Goal: Task Accomplishment & Management: Use online tool/utility

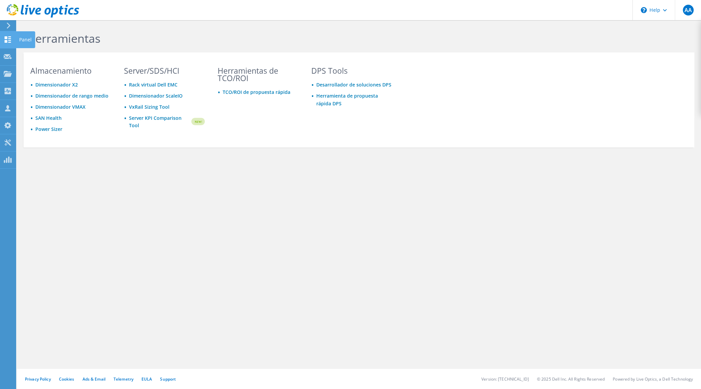
click at [9, 39] on icon at bounding box center [8, 39] width 8 height 6
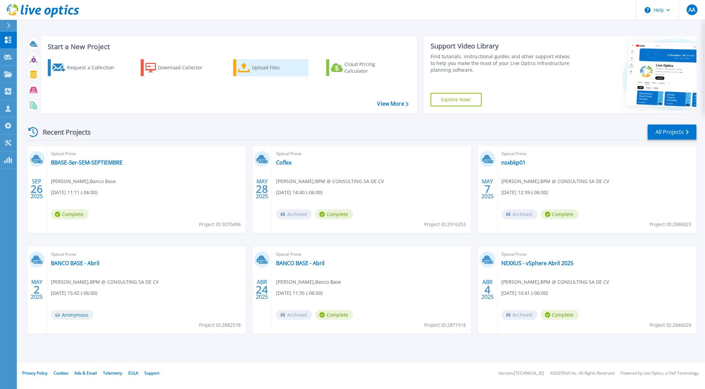
click at [257, 73] on div "Upload Files" at bounding box center [279, 67] width 54 height 13
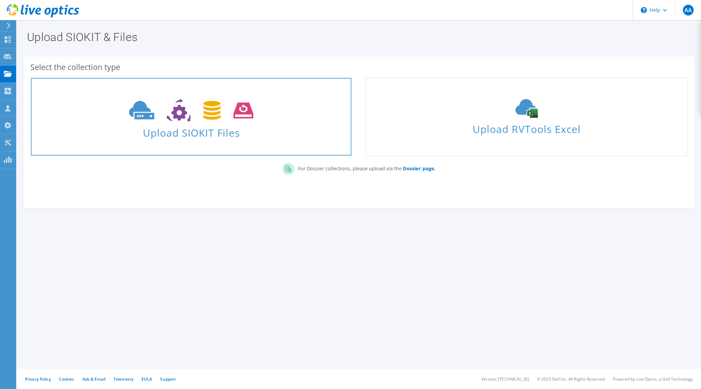
click at [249, 126] on span "Upload SIOKIT Files" at bounding box center [191, 131] width 320 height 14
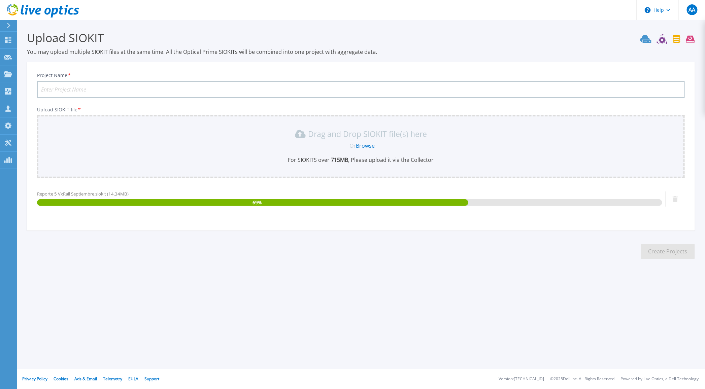
click at [171, 89] on input "Project Name *" at bounding box center [361, 89] width 648 height 17
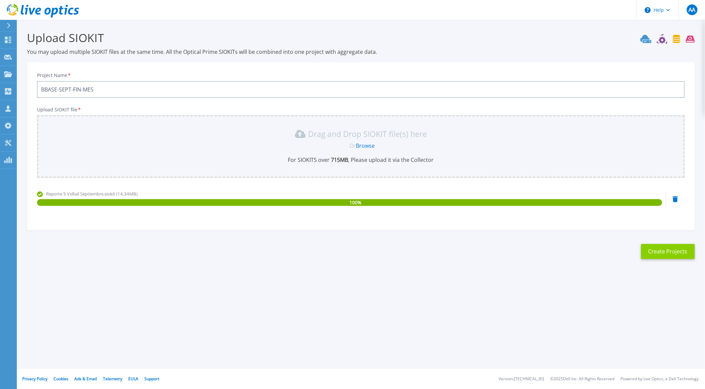
type input "BBASE-SEPT-FIN-MES"
click at [655, 249] on button "Create Projects" at bounding box center [668, 251] width 54 height 15
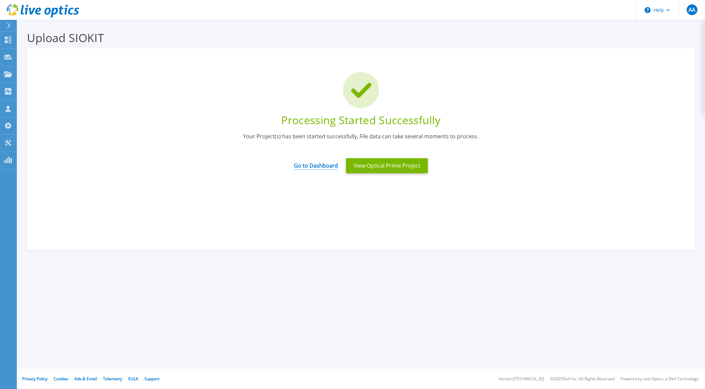
click at [325, 166] on link "Go to Dashboard" at bounding box center [316, 163] width 44 height 13
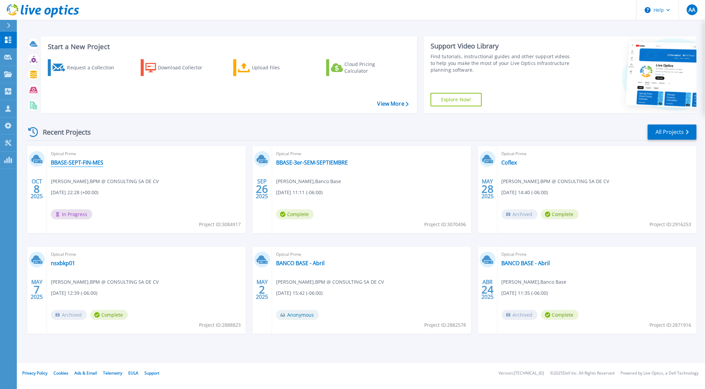
click at [70, 163] on link "BBASE-SEPT-FIN-MES" at bounding box center [77, 162] width 53 height 7
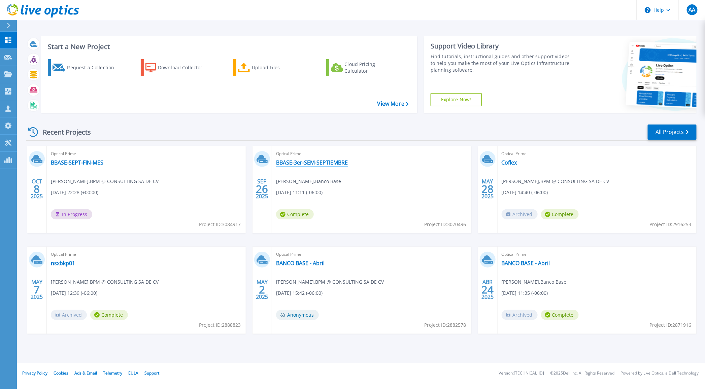
click at [307, 164] on link "BBASE-3er-SEM-SEPTIEMBRE" at bounding box center [312, 162] width 72 height 7
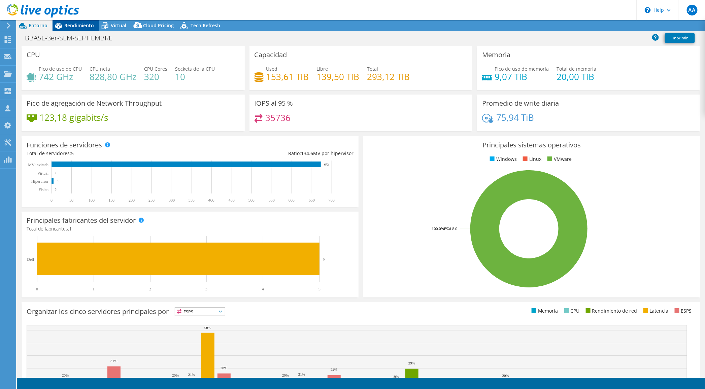
click at [80, 26] on span "Rendimiento" at bounding box center [79, 25] width 30 height 6
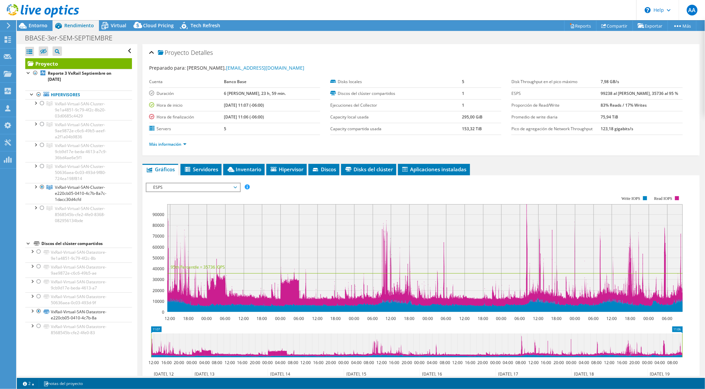
select select "USD"
click at [41, 103] on div at bounding box center [42, 103] width 7 height 8
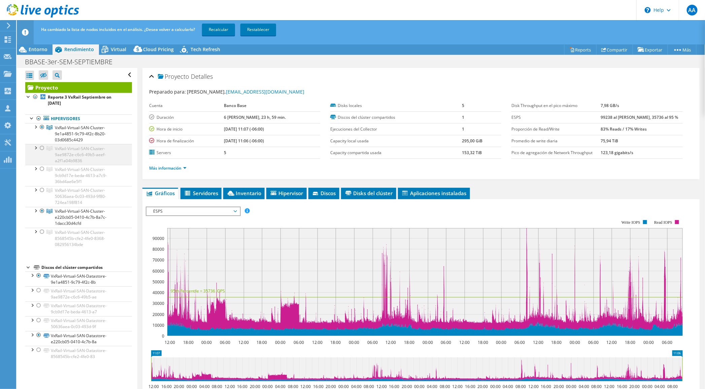
click at [40, 148] on div at bounding box center [42, 148] width 7 height 8
click at [41, 170] on div at bounding box center [42, 169] width 7 height 8
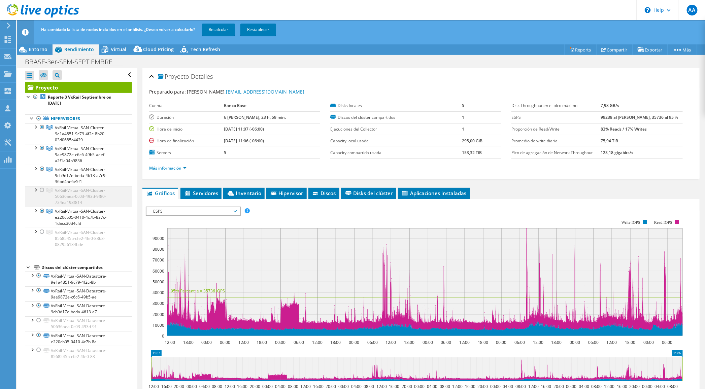
click at [42, 190] on div at bounding box center [42, 190] width 7 height 8
click at [39, 233] on div at bounding box center [42, 232] width 7 height 8
click at [218, 30] on link "Recalcular" at bounding box center [218, 30] width 33 height 12
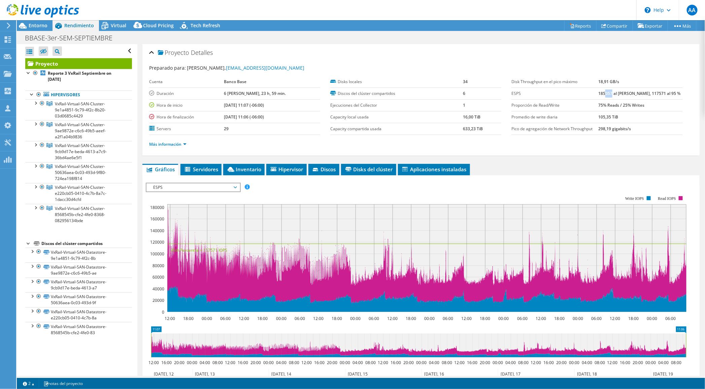
drag, startPoint x: 605, startPoint y: 93, endPoint x: 613, endPoint y: 93, distance: 7.4
click at [613, 93] on b "185057 al pico máximo, 117571 al 95 %" at bounding box center [639, 94] width 82 height 6
click at [601, 98] on td "185057 al pico máximo, 117571 al 95 %" at bounding box center [640, 94] width 85 height 12
drag, startPoint x: 607, startPoint y: 92, endPoint x: 615, endPoint y: 93, distance: 8.1
click at [615, 93] on b "185057 al pico máximo, 117571 al 95 %" at bounding box center [639, 94] width 82 height 6
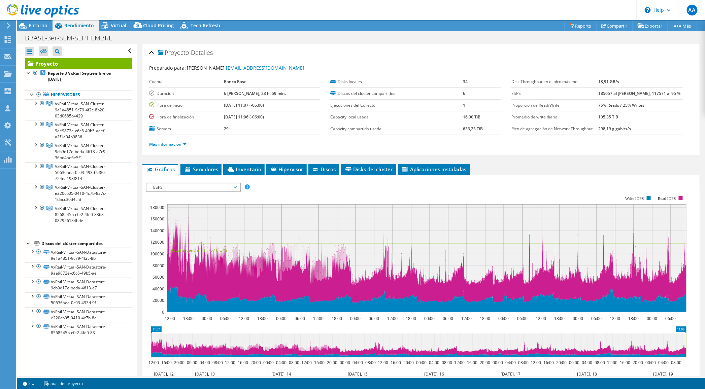
click at [645, 94] on b "185057 al pico máximo, 117571 al 95 %" at bounding box center [639, 94] width 82 height 6
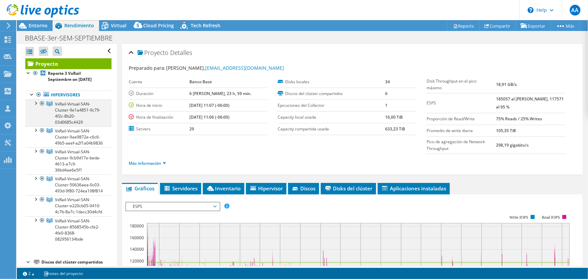
click at [35, 103] on div at bounding box center [35, 102] width 7 height 7
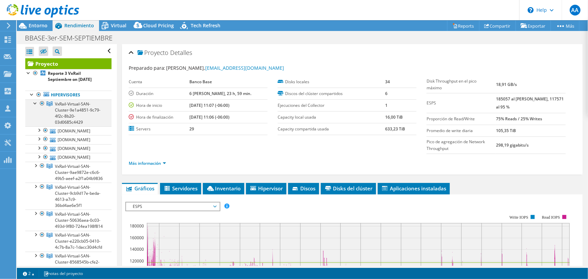
click at [41, 102] on div at bounding box center [42, 103] width 7 height 8
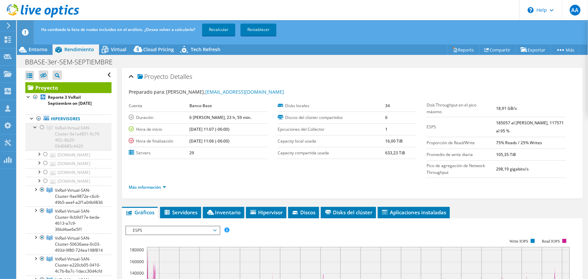
click at [34, 126] on div at bounding box center [35, 126] width 7 height 7
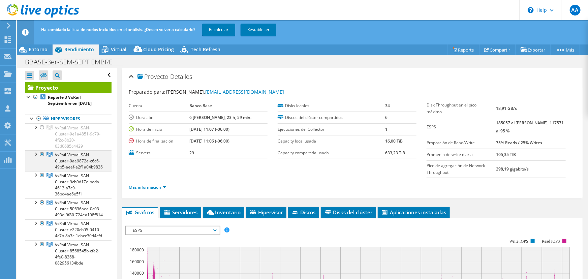
click at [34, 153] on div at bounding box center [35, 153] width 7 height 7
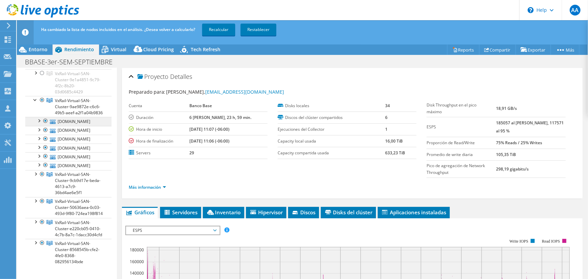
scroll to position [61, 0]
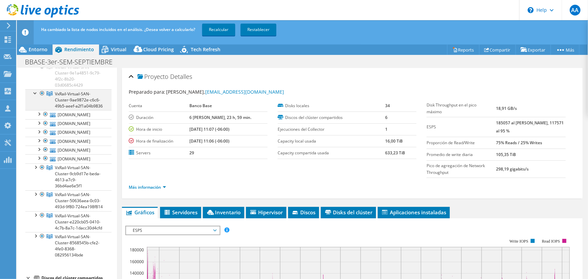
click at [43, 93] on div at bounding box center [42, 93] width 7 height 8
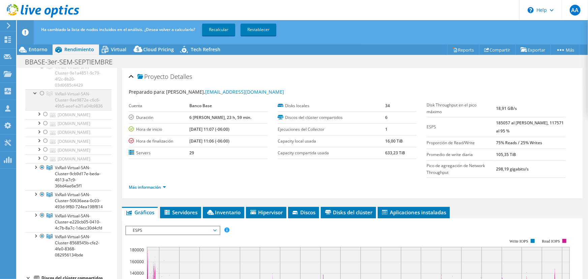
click at [35, 94] on div at bounding box center [35, 92] width 7 height 7
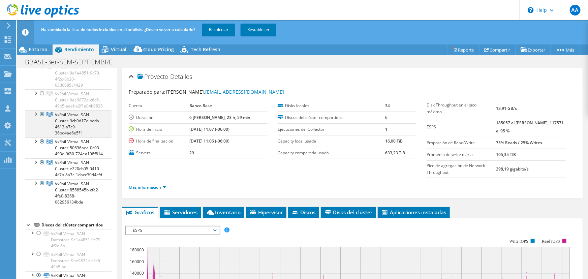
click at [34, 117] on div at bounding box center [35, 113] width 7 height 7
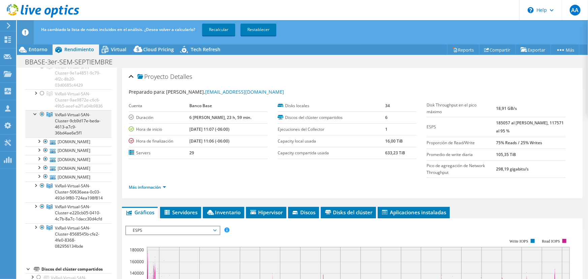
click at [41, 118] on div at bounding box center [42, 114] width 7 height 8
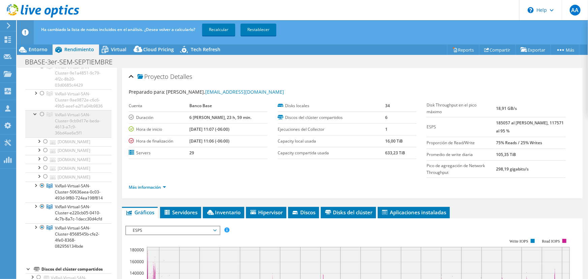
click at [34, 117] on div at bounding box center [35, 113] width 7 height 7
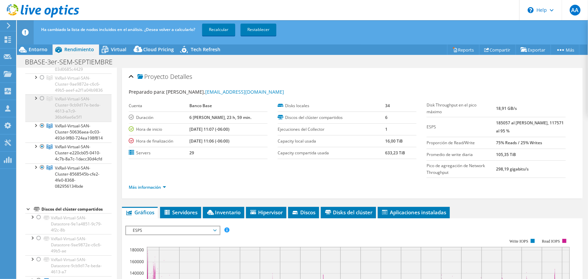
scroll to position [92, 0]
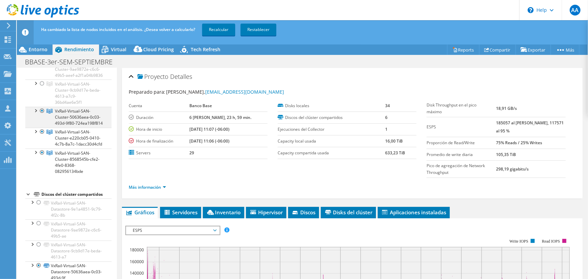
click at [37, 113] on div at bounding box center [35, 110] width 7 height 7
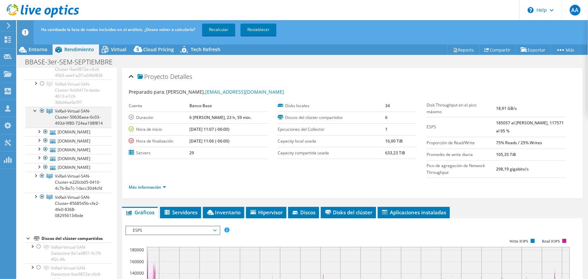
click at [37, 113] on div at bounding box center [35, 110] width 7 height 7
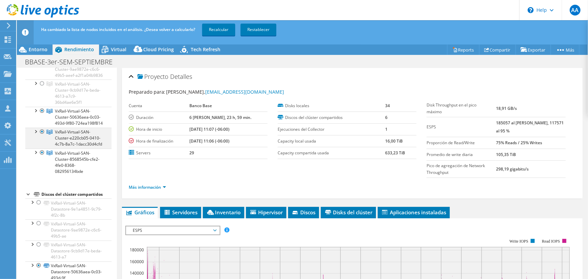
click at [36, 134] on div at bounding box center [35, 131] width 7 height 7
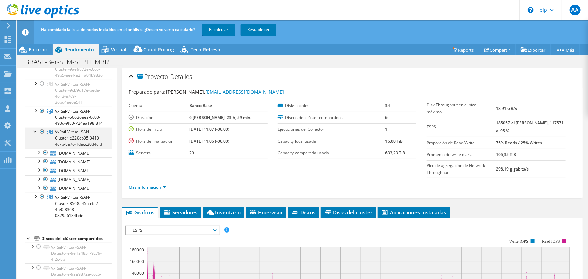
click at [36, 134] on div at bounding box center [35, 131] width 7 height 7
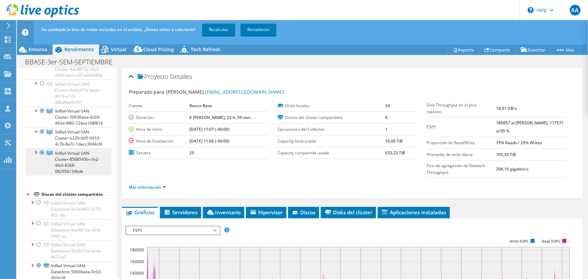
click at [37, 173] on li "VxRail-Virtual-SAN-Cluster-8568545b-cfe2-4fe0-8368-082956134bde mex-toe-pesx000…" at bounding box center [68, 162] width 86 height 27
click at [37, 155] on div at bounding box center [35, 152] width 7 height 7
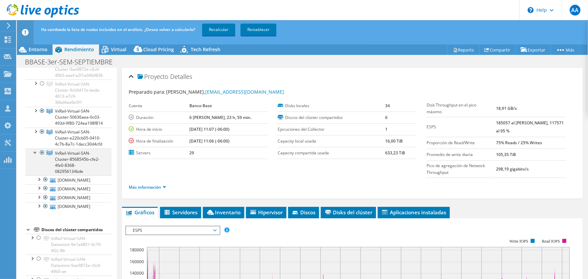
click at [37, 155] on div at bounding box center [35, 152] width 7 height 7
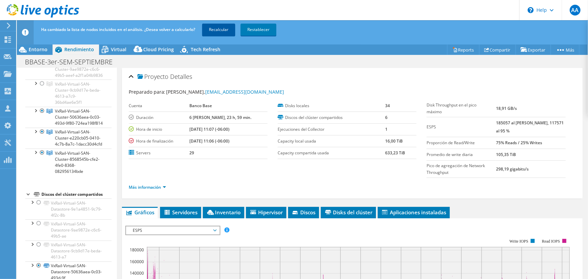
click at [218, 30] on link "Recalcular" at bounding box center [218, 30] width 33 height 12
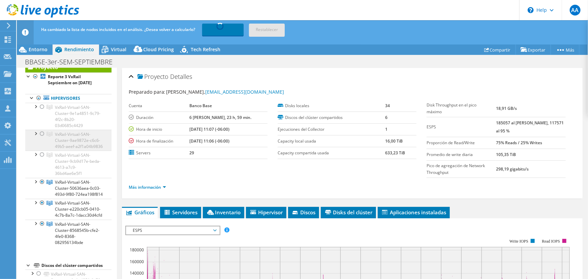
scroll to position [30, 0]
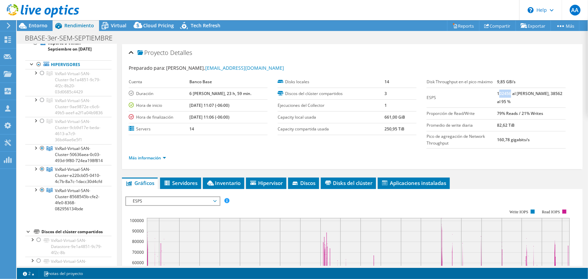
drag, startPoint x: 499, startPoint y: 91, endPoint x: 511, endPoint y: 91, distance: 11.5
click at [511, 91] on b "102456 al pico máximo, 38562 al 95 %" at bounding box center [529, 98] width 65 height 14
drag, startPoint x: 500, startPoint y: 90, endPoint x: 504, endPoint y: 90, distance: 4.1
click at [503, 91] on b "102456 al pico máximo, 38562 al 95 %" at bounding box center [529, 98] width 65 height 14
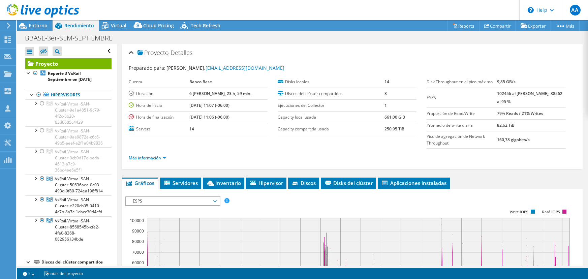
select select "USD"
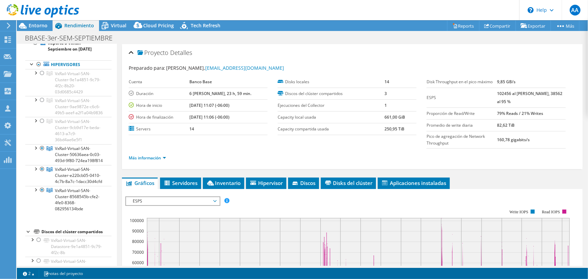
click at [512, 91] on tr "ESPS 102456 al pico máximo, 38562 al 95 %" at bounding box center [495, 98] width 139 height 20
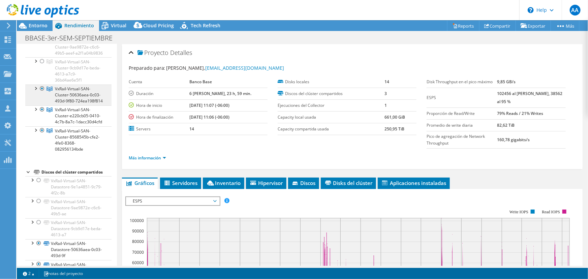
scroll to position [92, 0]
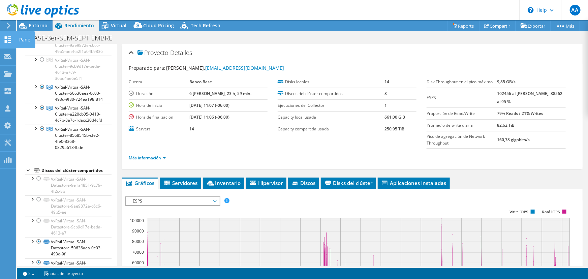
click at [19, 37] on div "Panel" at bounding box center [25, 39] width 19 height 17
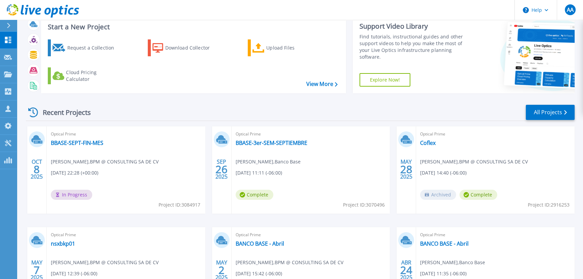
scroll to position [30, 0]
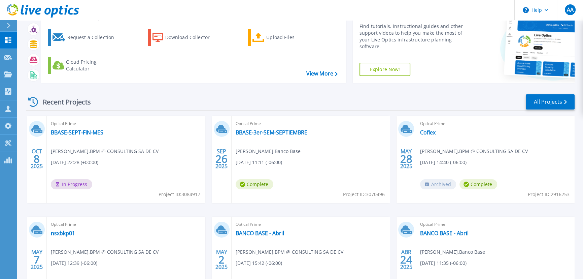
click at [168, 101] on div "Recent Projects All Projects" at bounding box center [300, 102] width 549 height 17
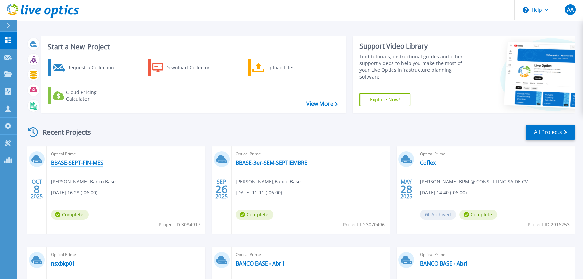
drag, startPoint x: 69, startPoint y: 161, endPoint x: 73, endPoint y: 161, distance: 4.1
click at [70, 161] on link "BBASE-SEPT-FIN-MES" at bounding box center [77, 162] width 53 height 7
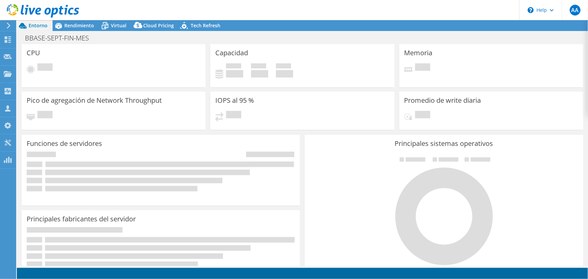
select select "USD"
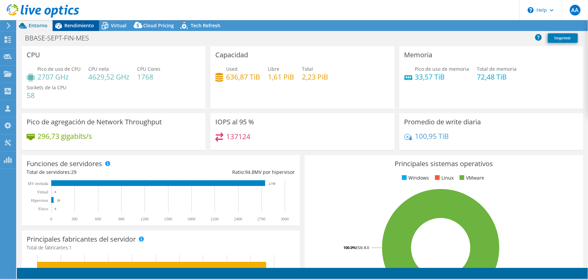
click at [80, 27] on span "Rendimiento" at bounding box center [79, 25] width 30 height 6
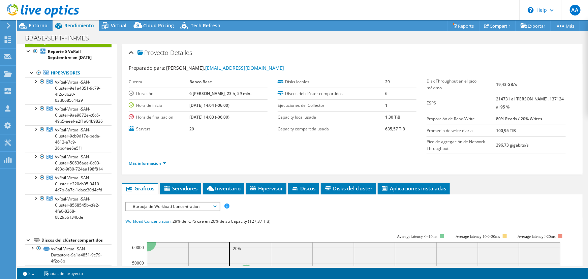
scroll to position [30, 0]
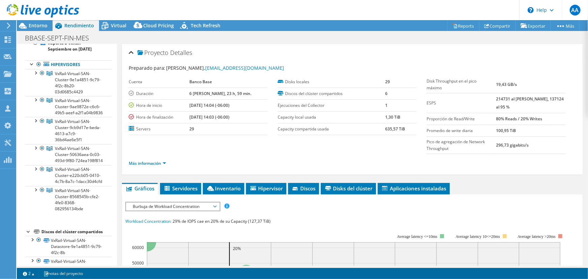
drag, startPoint x: 497, startPoint y: 94, endPoint x: 505, endPoint y: 93, distance: 7.5
click at [498, 96] on b "214731 al [PERSON_NAME], 137124 al 95 %" at bounding box center [530, 103] width 68 height 14
click at [36, 72] on div at bounding box center [35, 72] width 7 height 7
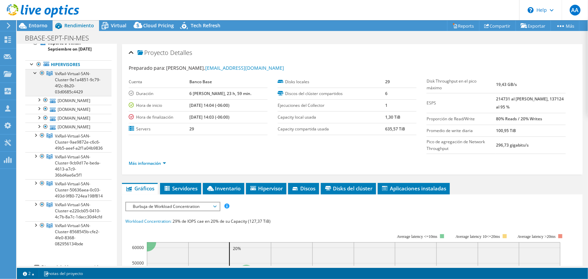
click at [35, 72] on div at bounding box center [35, 72] width 7 height 7
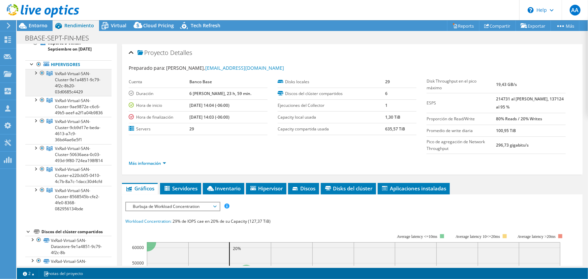
click at [42, 73] on div at bounding box center [42, 73] width 7 height 8
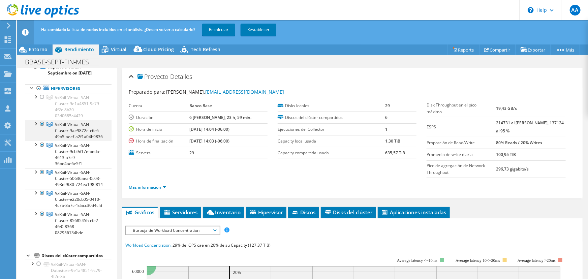
click at [37, 121] on div at bounding box center [35, 123] width 7 height 7
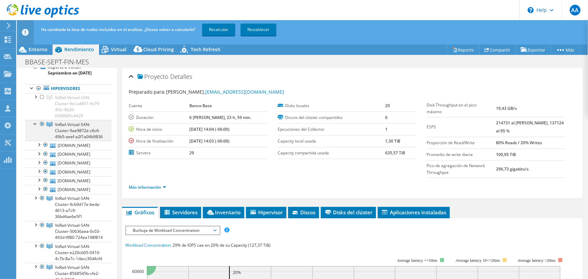
click at [37, 121] on div at bounding box center [35, 123] width 7 height 7
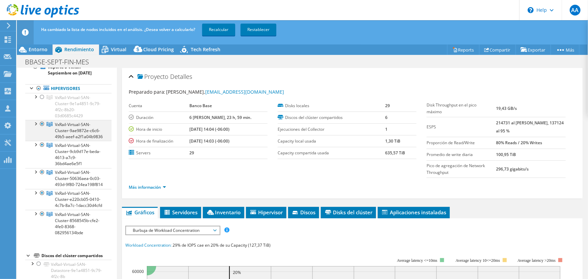
click at [40, 124] on div at bounding box center [42, 124] width 7 height 8
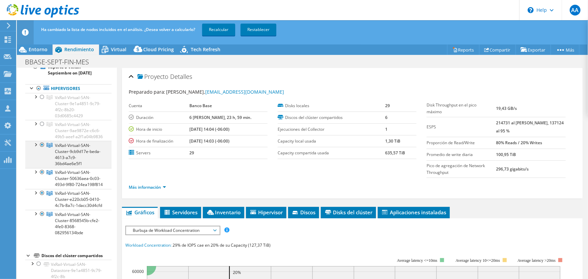
click at [34, 148] on div at bounding box center [35, 144] width 7 height 7
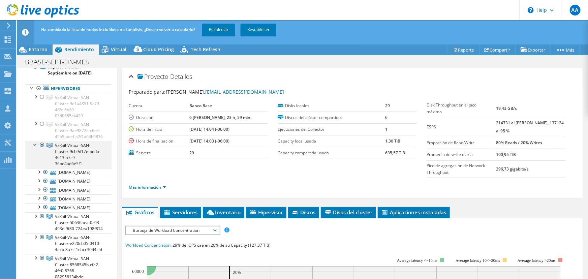
click at [41, 149] on div at bounding box center [42, 145] width 7 height 8
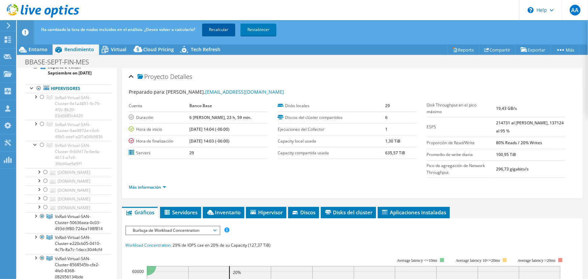
click at [229, 28] on link "Recalcular" at bounding box center [218, 30] width 33 height 12
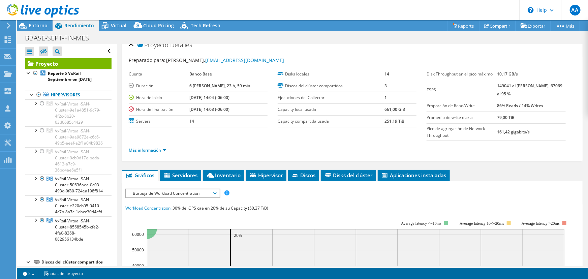
scroll to position [0, 0]
